Goal: Task Accomplishment & Management: Manage account settings

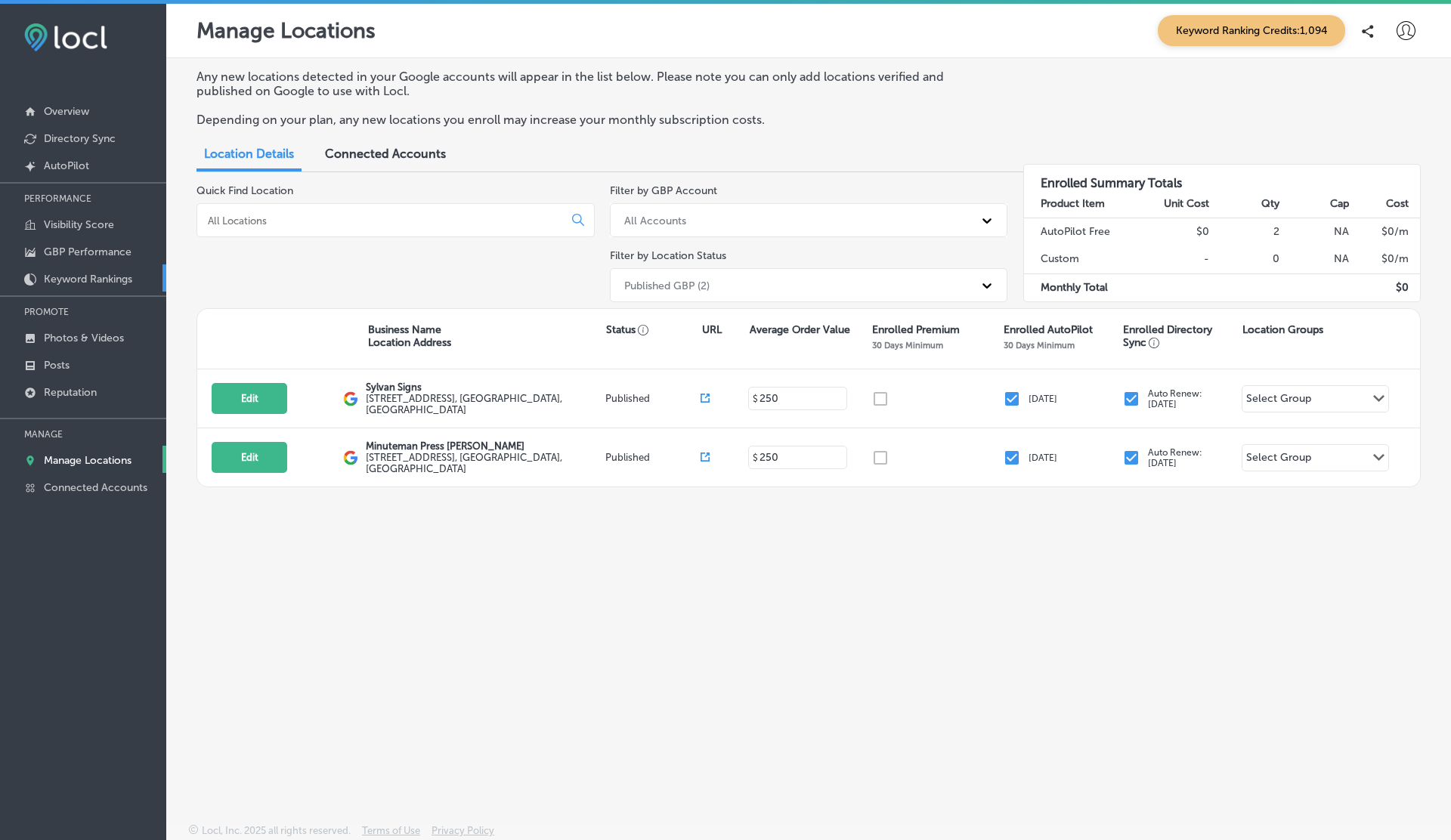
click at [107, 284] on link "Keyword Rankings" at bounding box center [83, 278] width 166 height 27
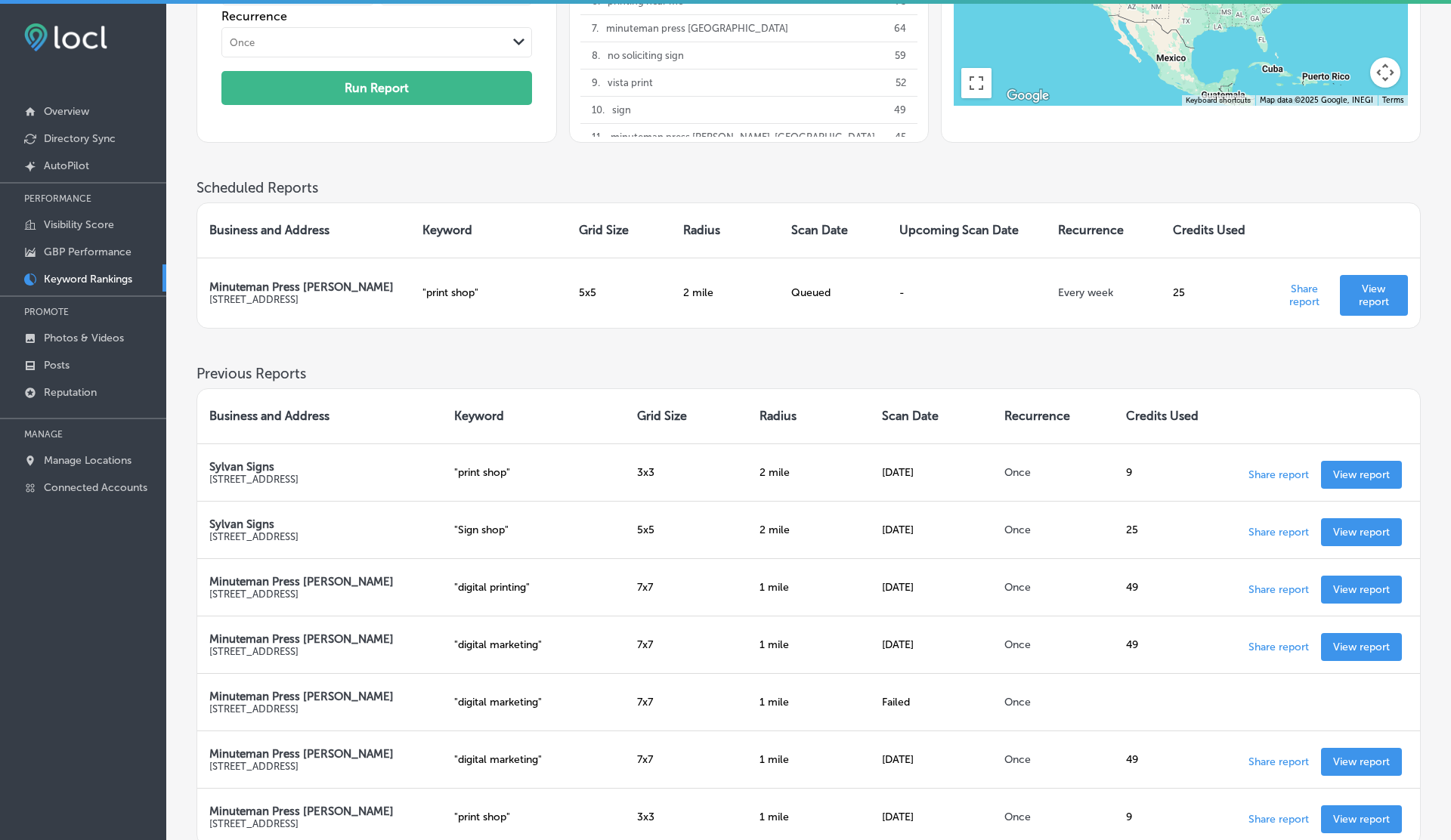
scroll to position [271, 0]
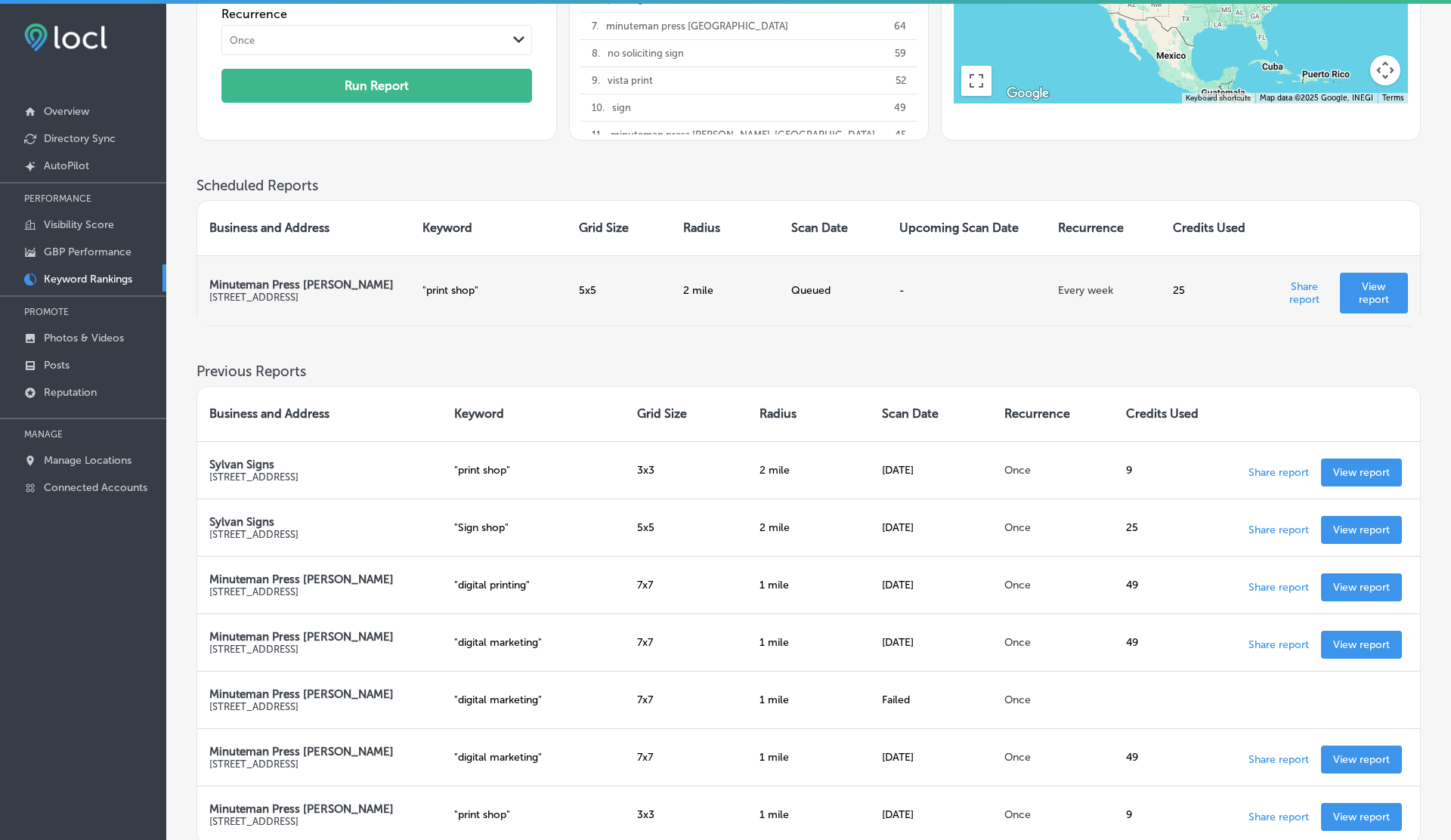
click at [1372, 293] on p "View report" at bounding box center [1374, 293] width 44 height 26
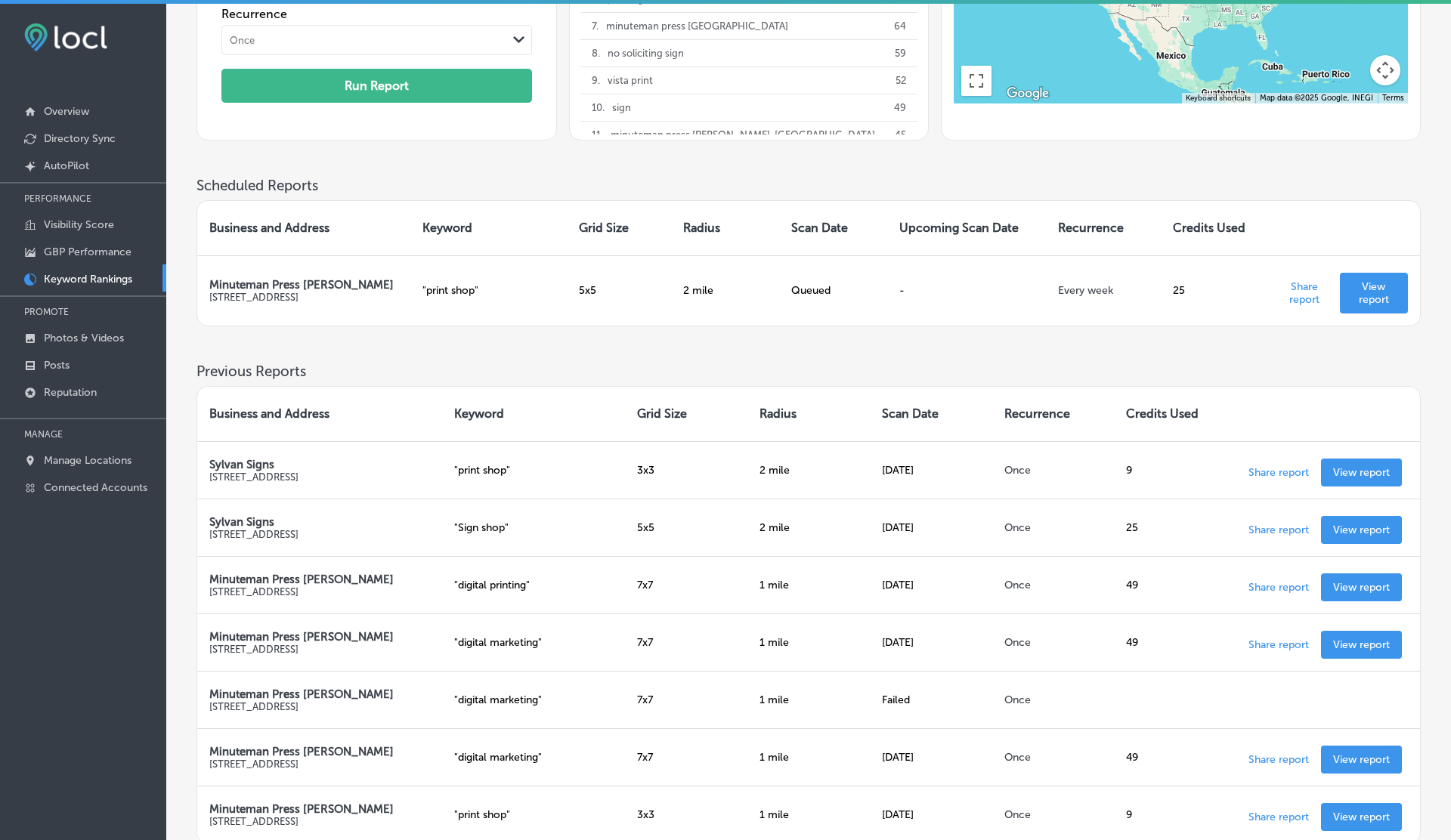
scroll to position [0, 0]
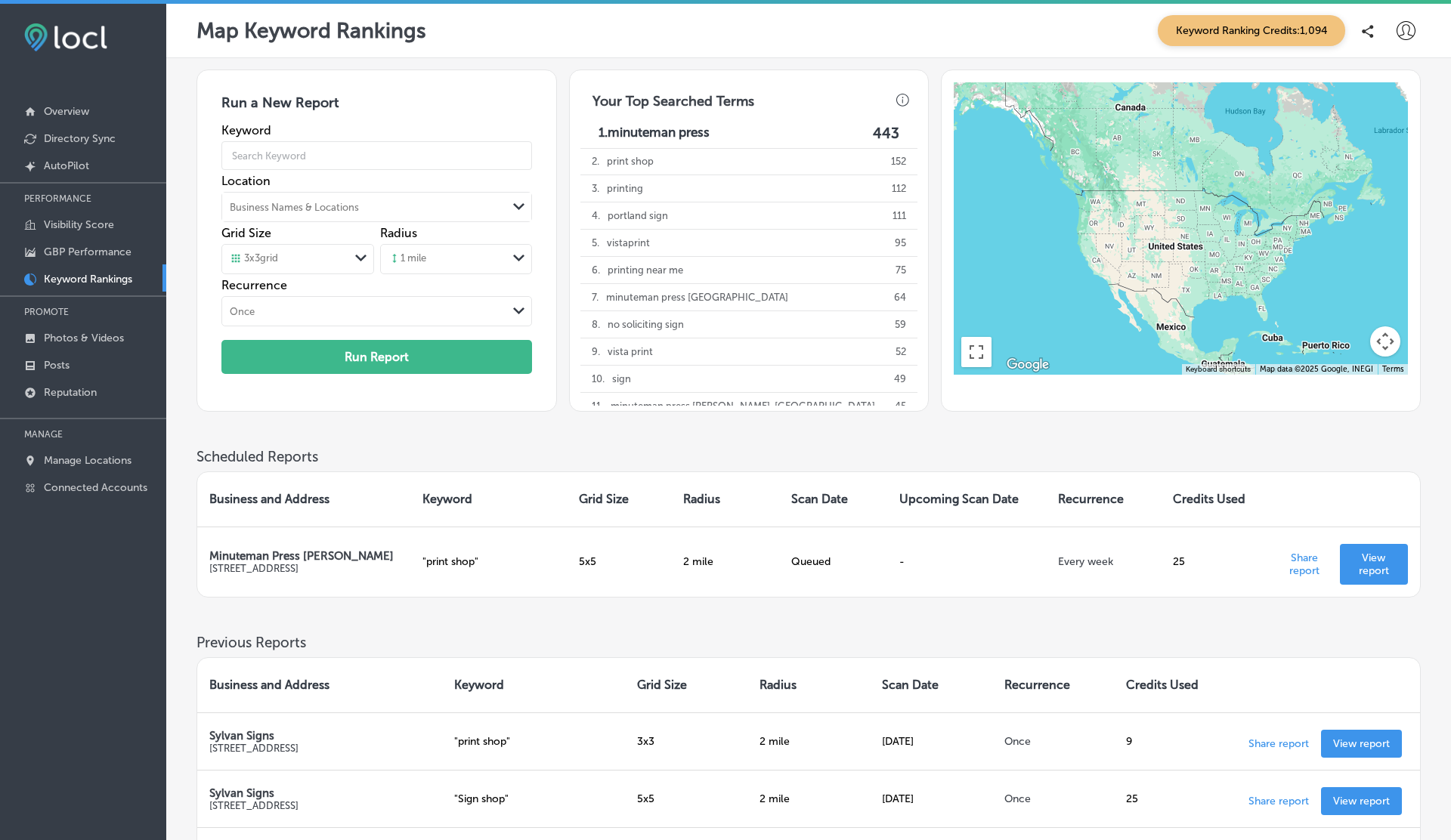
click at [1402, 34] on icon at bounding box center [1406, 30] width 19 height 19
click at [1386, 172] on li "Log Out" at bounding box center [1378, 162] width 104 height 34
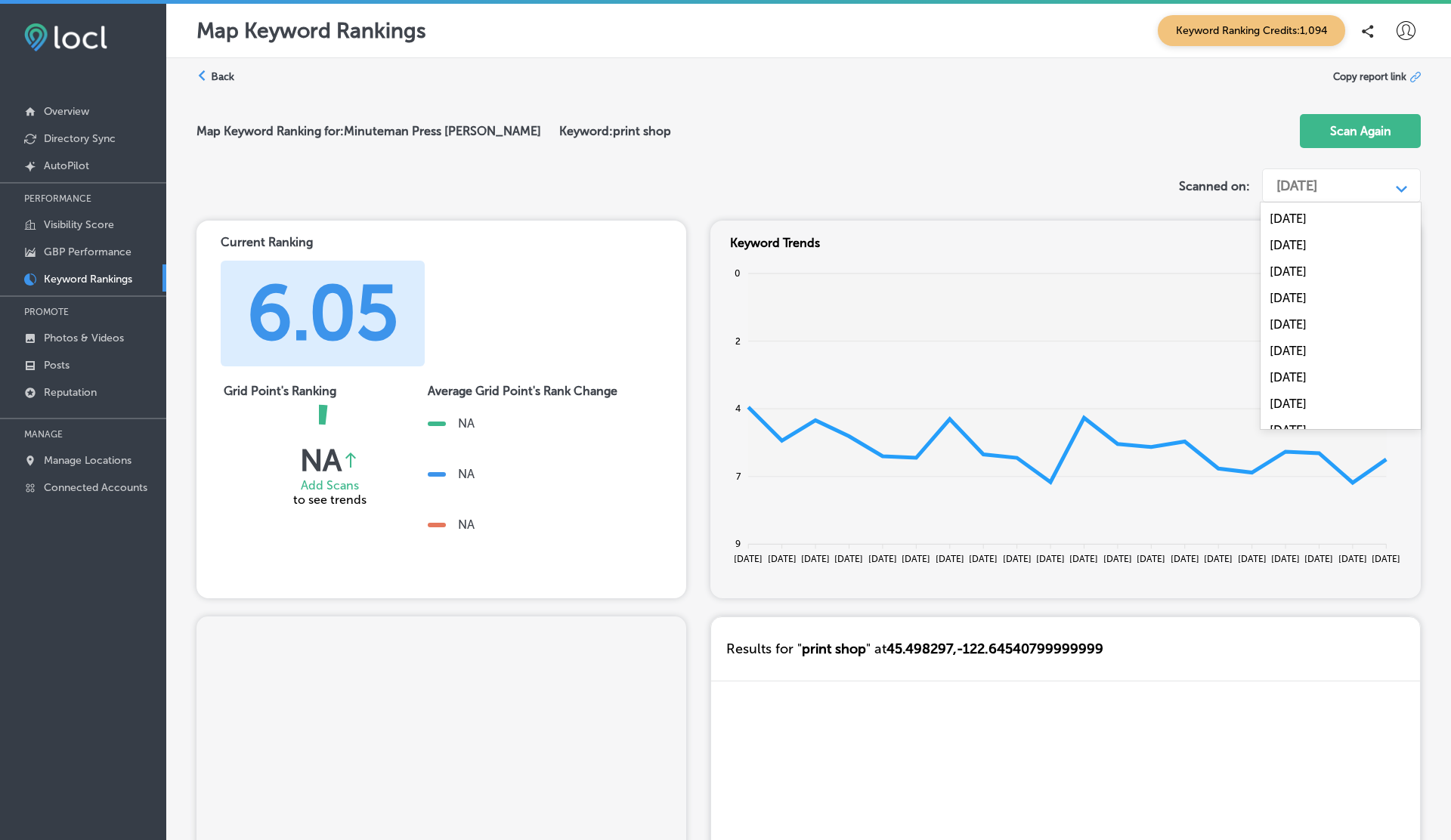
click at [1302, 179] on div "Aug 09, 2025" at bounding box center [1297, 186] width 41 height 17
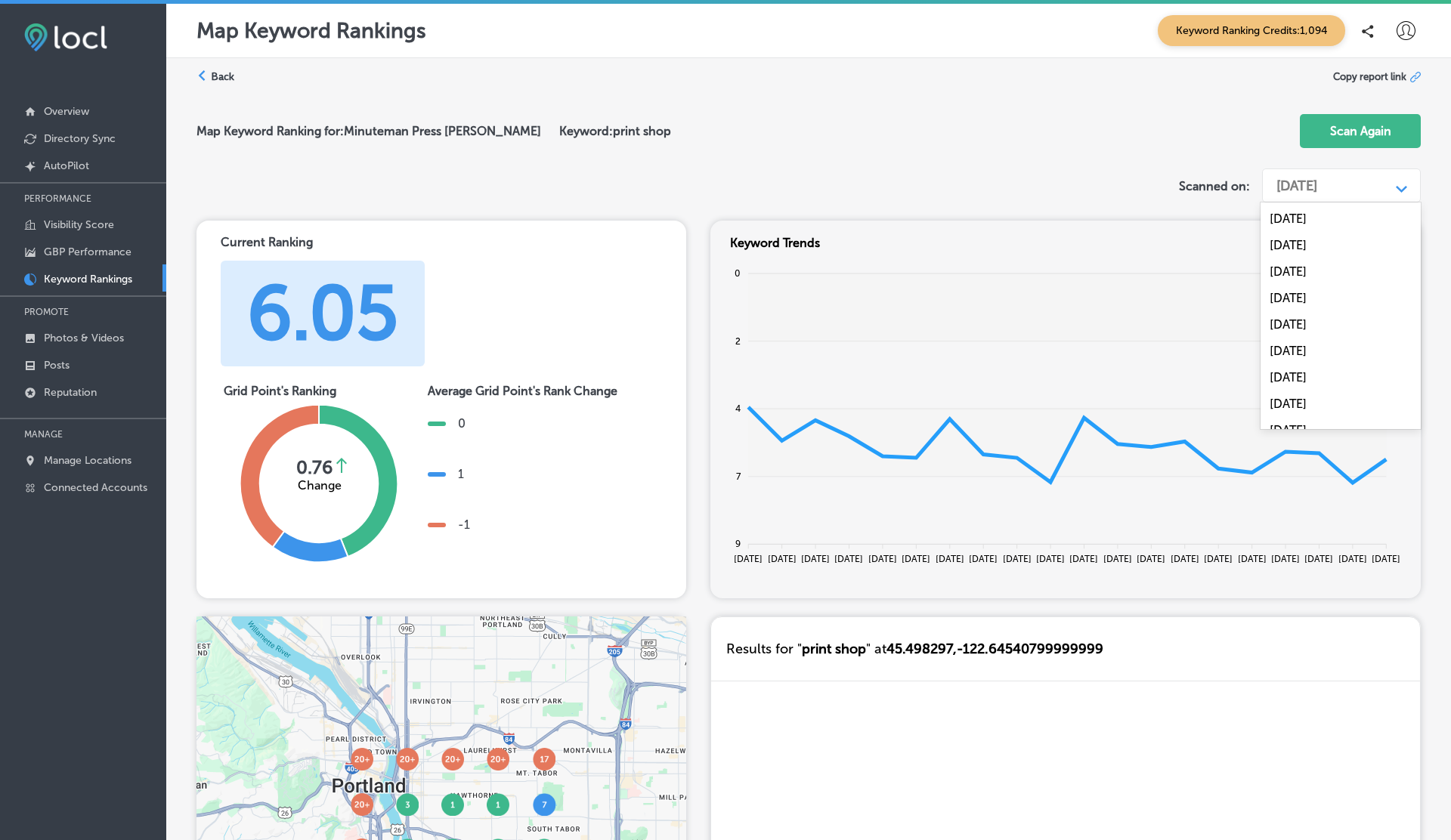
scroll to position [599, 0]
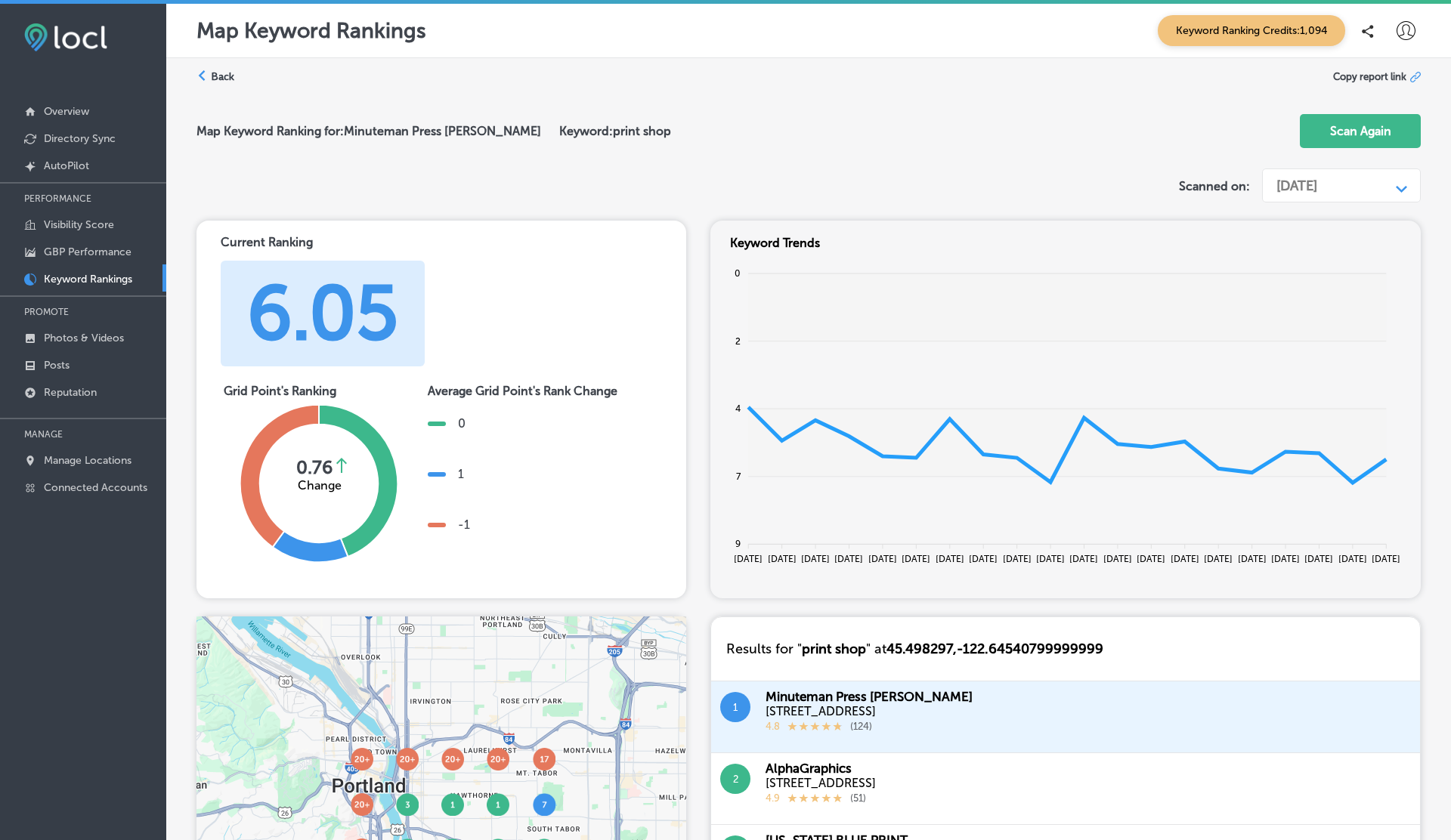
click at [1258, 42] on span "Keyword Ranking Credits: 1,094" at bounding box center [1250, 30] width 187 height 31
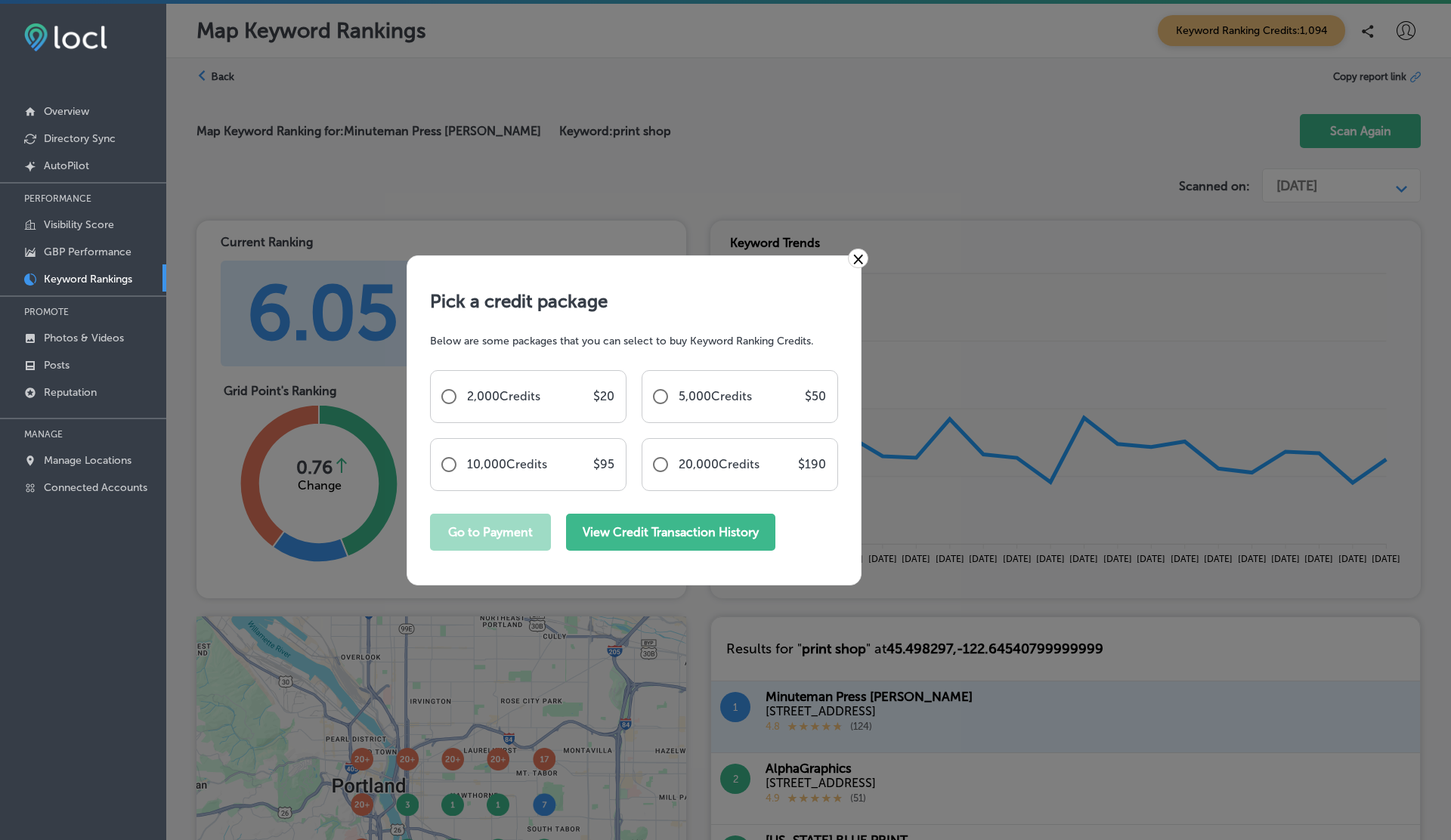
click at [694, 530] on button "View Credit Transaction History" at bounding box center [670, 532] width 209 height 37
click at [859, 257] on link "×" at bounding box center [858, 258] width 20 height 19
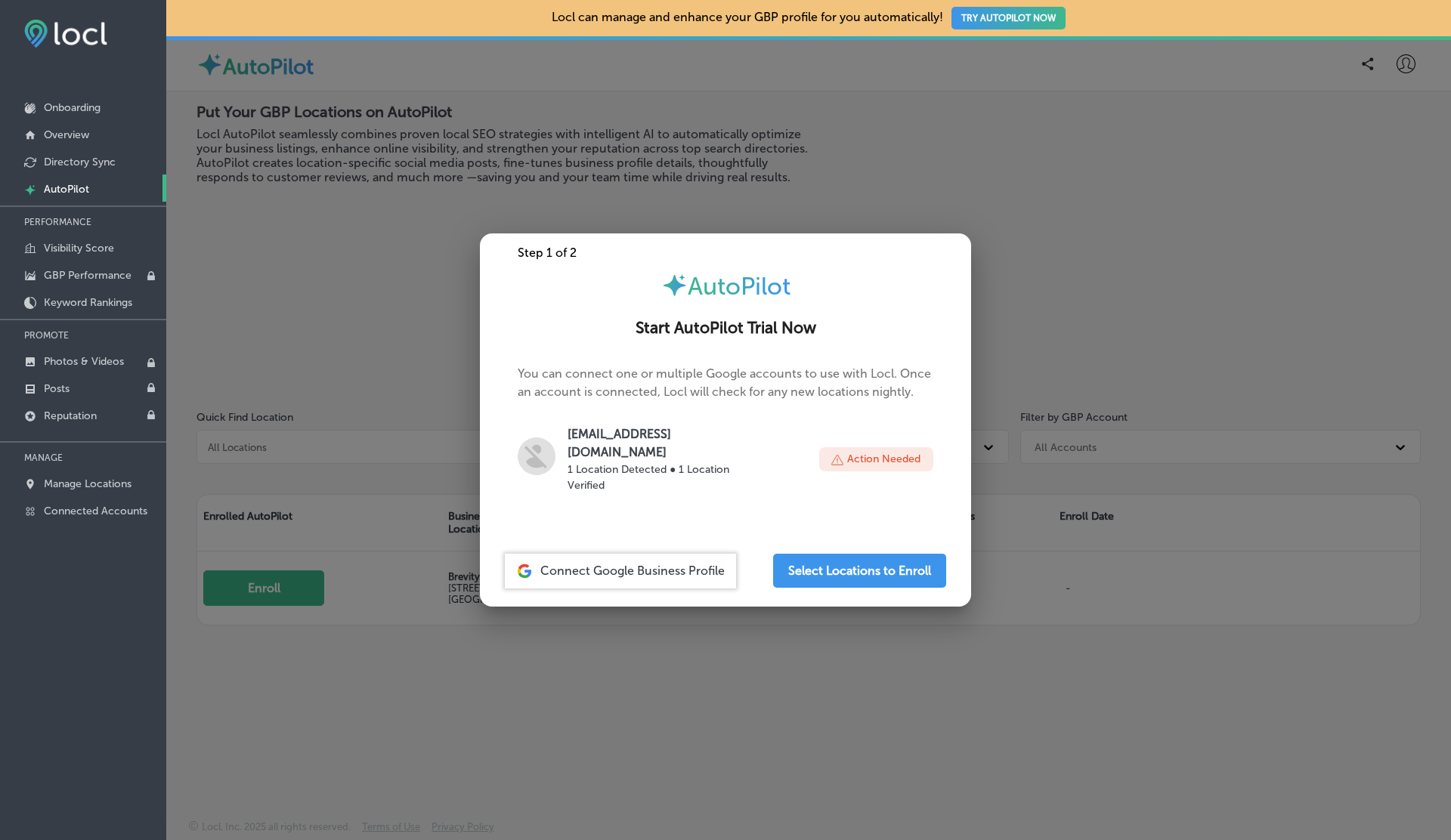
click at [1437, 81] on div at bounding box center [725, 420] width 1451 height 840
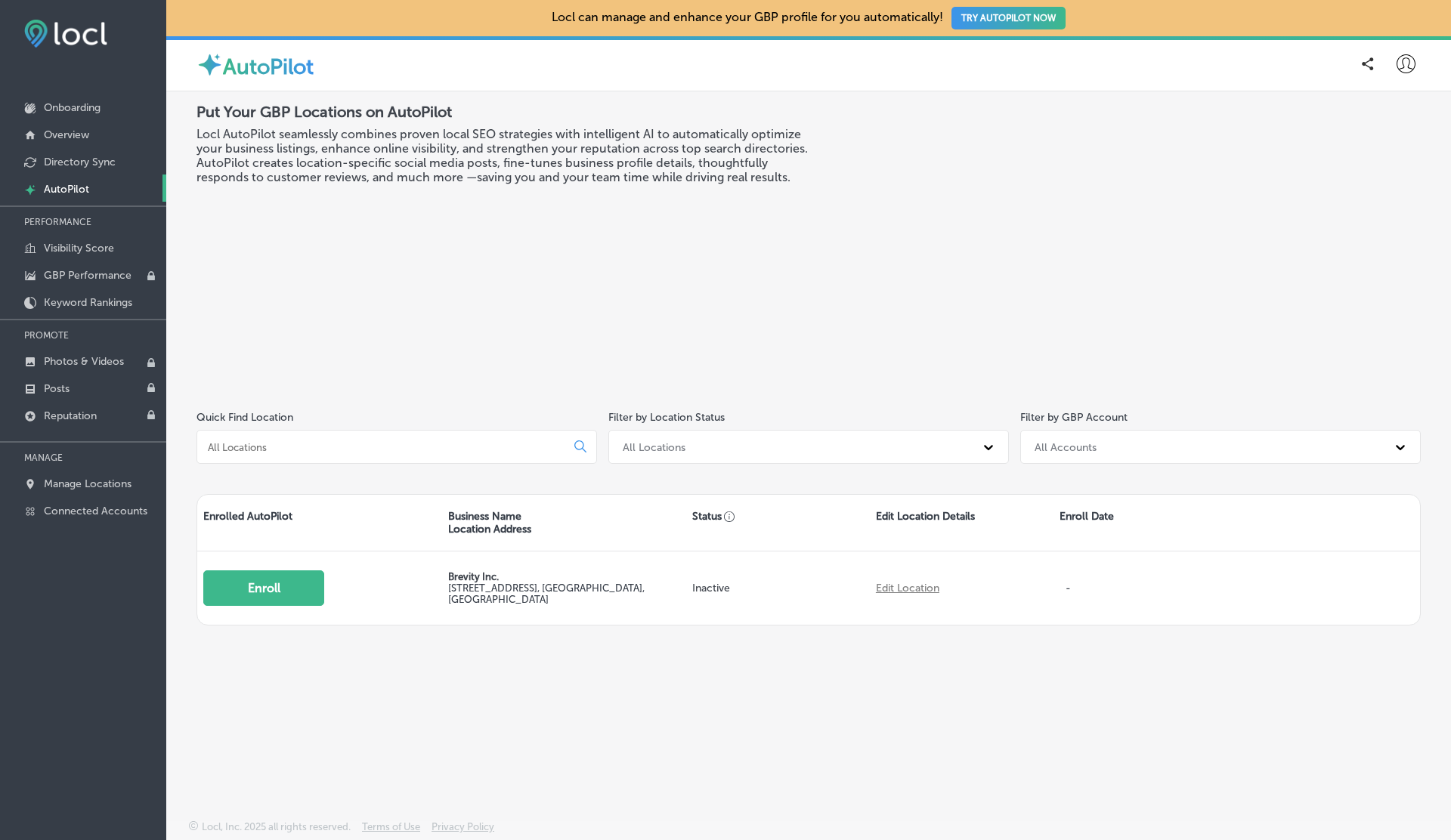
click at [1414, 70] on icon at bounding box center [1406, 64] width 19 height 19
click at [1367, 192] on p "Log Out" at bounding box center [1373, 195] width 45 height 18
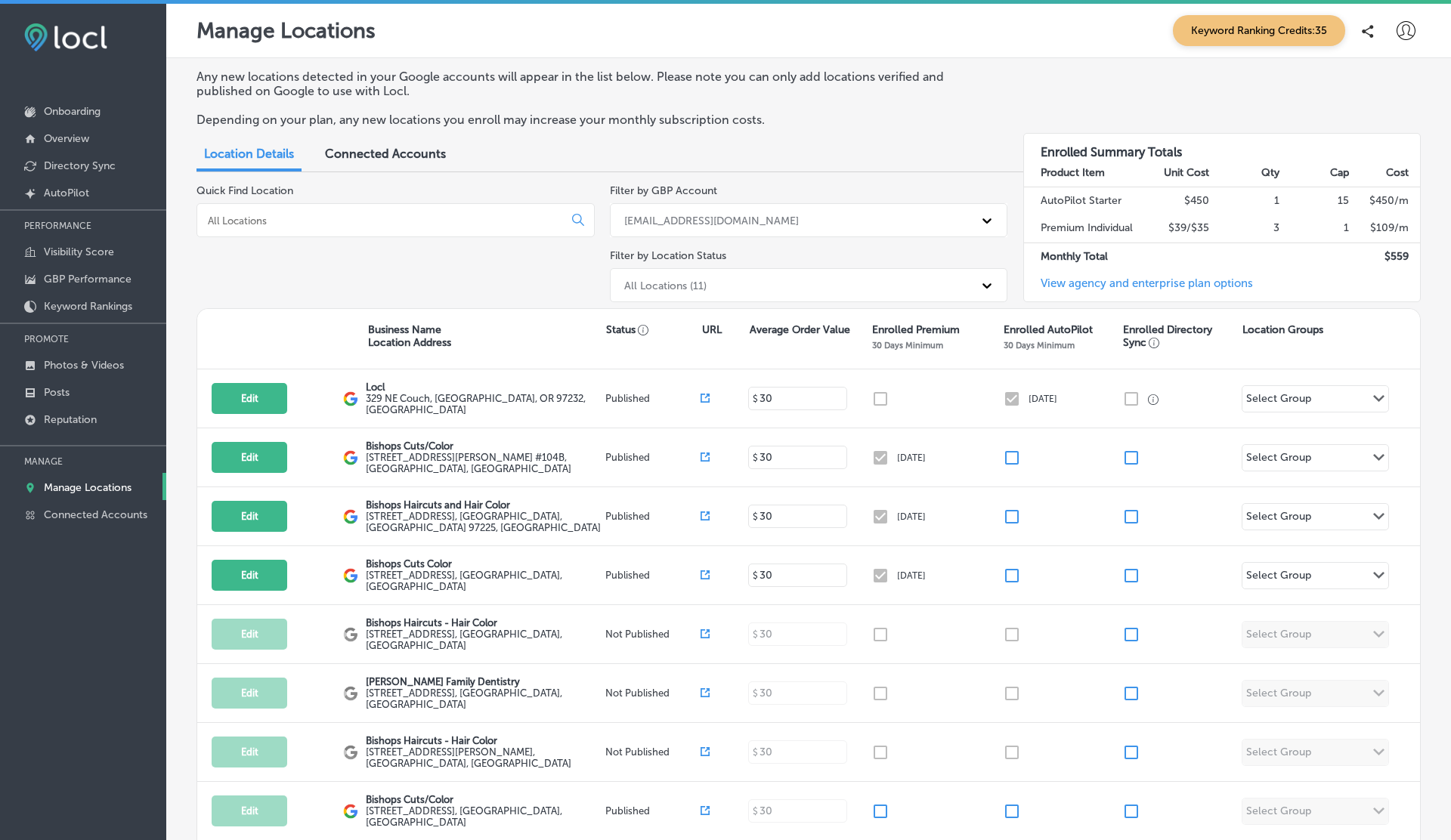
click at [1408, 29] on icon at bounding box center [1406, 30] width 19 height 19
